Goal: Check status: Check status

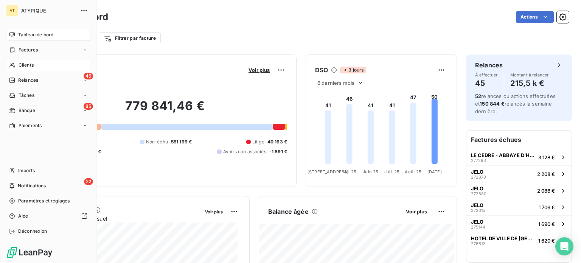
drag, startPoint x: 20, startPoint y: 65, endPoint x: 30, endPoint y: 65, distance: 10.2
click at [20, 65] on span "Clients" at bounding box center [26, 65] width 15 height 7
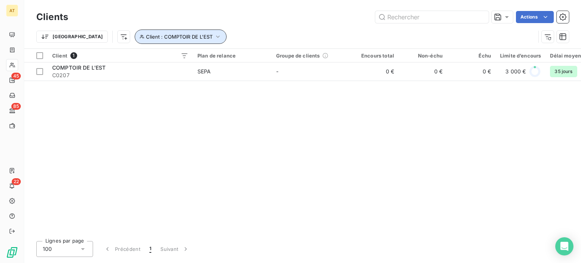
drag, startPoint x: 120, startPoint y: 37, endPoint x: 124, endPoint y: 43, distance: 7.0
click at [146, 37] on span "Client : COMPTOIR DE L'EST" at bounding box center [179, 37] width 67 height 6
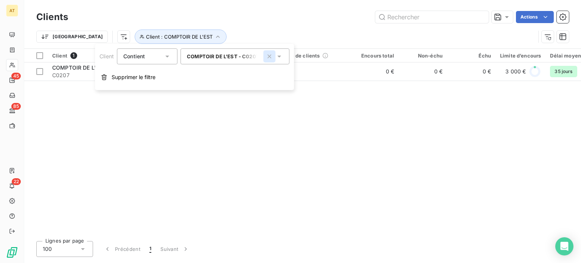
click at [270, 56] on icon "button" at bounding box center [269, 56] width 4 height 4
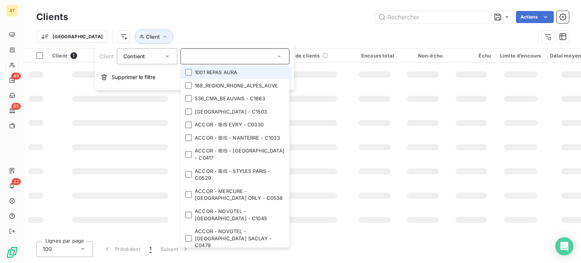
click at [241, 62] on div at bounding box center [234, 56] width 109 height 16
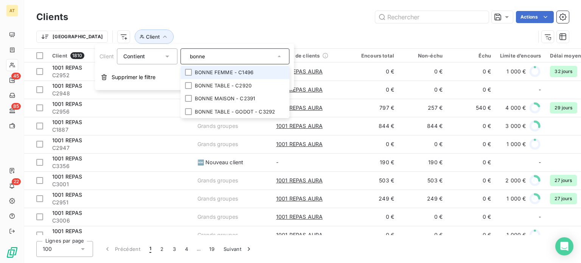
type input "bonne"
click at [225, 66] on li "BONNE FEMME - C1496" at bounding box center [234, 72] width 109 height 13
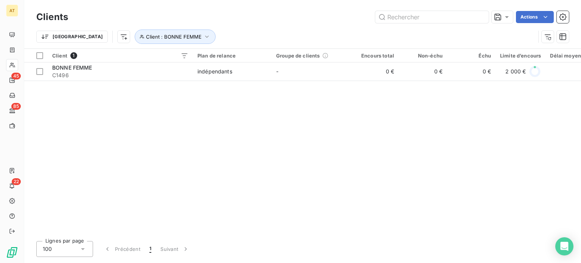
click at [232, 22] on div "Actions" at bounding box center [322, 17] width 491 height 12
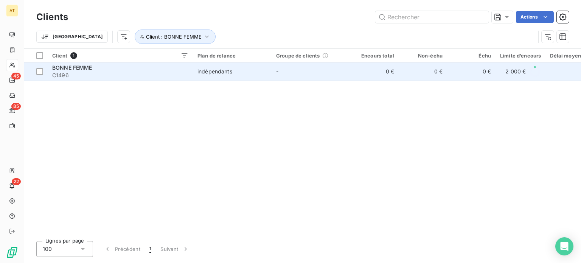
click at [314, 72] on td "-" at bounding box center [310, 71] width 79 height 18
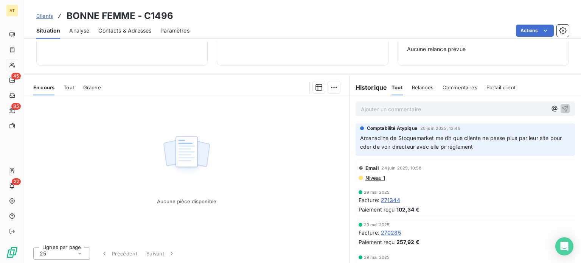
scroll to position [209, 0]
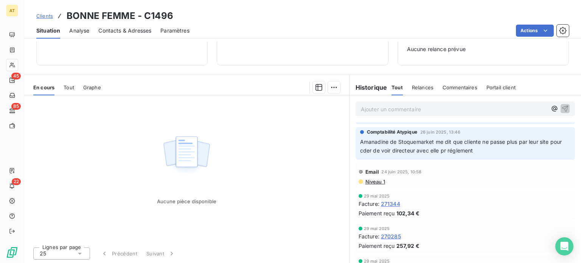
click at [71, 88] on span "Tout" at bounding box center [68, 87] width 11 height 6
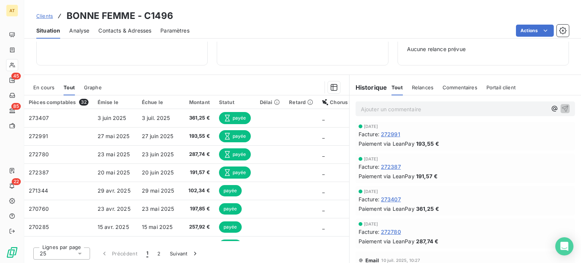
scroll to position [0, 0]
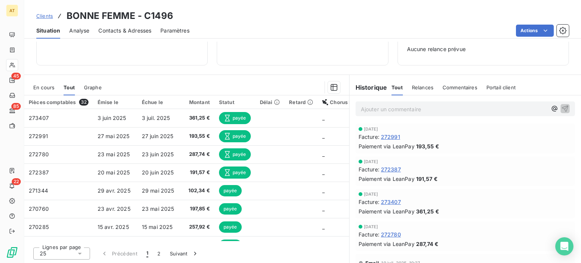
click at [412, 87] on span "Relances" at bounding box center [423, 87] width 22 height 6
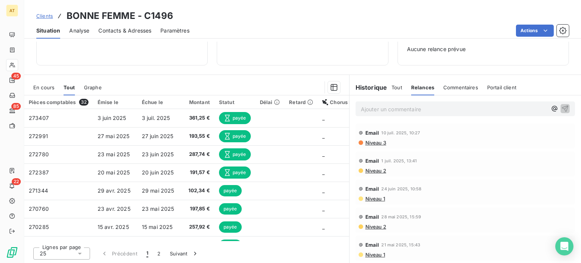
click at [454, 86] on span "Commentaires" at bounding box center [460, 87] width 35 height 6
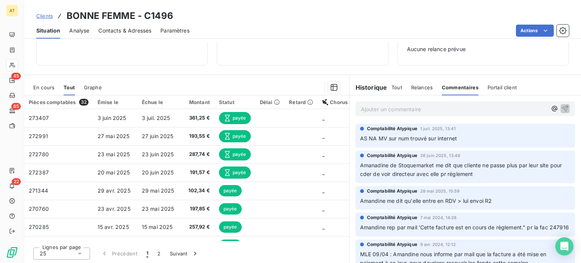
click at [487, 93] on div "Portail client" at bounding box center [501, 87] width 29 height 16
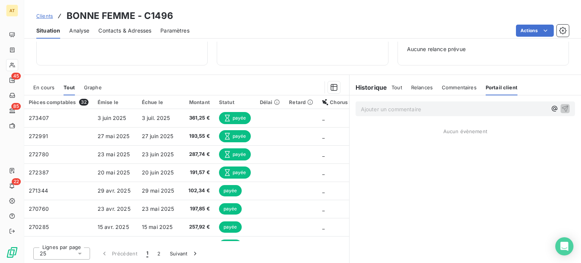
click at [391, 85] on span "Tout" at bounding box center [396, 87] width 11 height 6
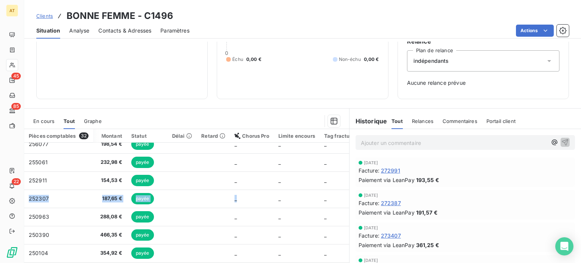
scroll to position [189, 110]
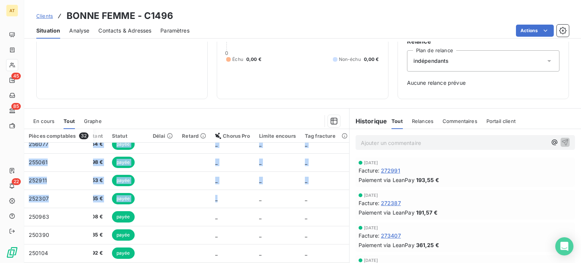
drag, startPoint x: 342, startPoint y: 193, endPoint x: 343, endPoint y: 204, distance: 11.4
click at [343, 204] on div "Pièces comptables 32 Émise le Échue le Montant Statut Délai Retard Chorus Pro L…" at bounding box center [186, 202] width 325 height 146
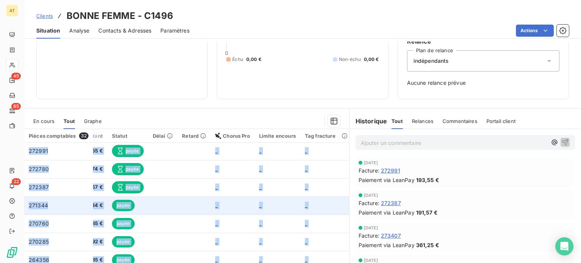
scroll to position [0, 110]
